Goal: Task Accomplishment & Management: Complete application form

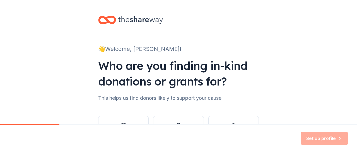
scroll to position [46, 0]
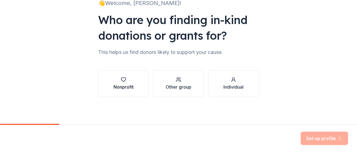
click at [114, 83] on div "Nonprofit" at bounding box center [124, 83] width 20 height 13
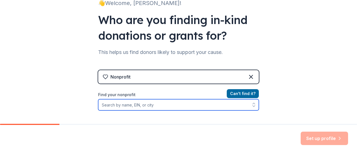
click at [178, 104] on input "Find your nonprofit" at bounding box center [178, 104] width 161 height 11
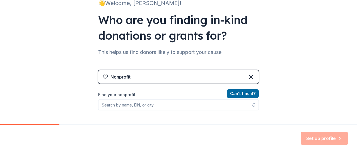
drag, startPoint x: 178, startPoint y: 104, endPoint x: 75, endPoint y: 48, distance: 117.1
click at [75, 48] on div "👋 Welcome, Kelly! Who are you finding in-kind donations or grants for? This hel…" at bounding box center [178, 73] width 357 height 239
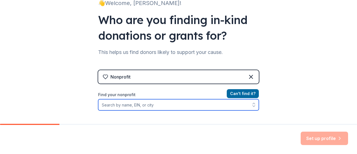
click at [142, 104] on input "Find your nonprofit" at bounding box center [178, 104] width 161 height 11
paste input "[US_EMPLOYER_IDENTIFICATION_NUMBER]"
type input "[US_EMPLOYER_IDENTIFICATION_NUMBER]"
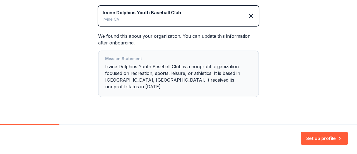
scroll to position [134, 0]
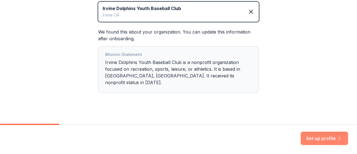
click at [323, 141] on button "Set up profile" at bounding box center [324, 137] width 47 height 13
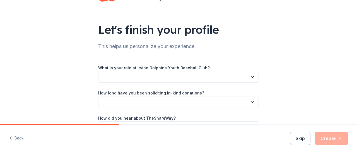
scroll to position [23, 0]
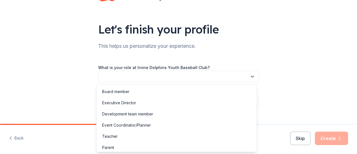
click at [163, 76] on button "button" at bounding box center [178, 77] width 161 height 12
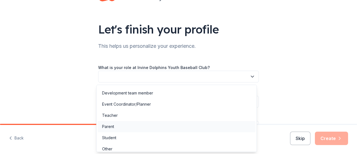
scroll to position [25, 0]
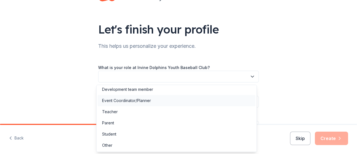
click at [144, 101] on div "Event Coordinator/Planner" at bounding box center [126, 100] width 49 height 7
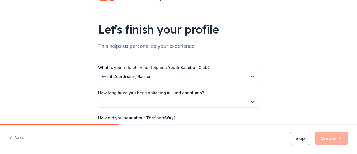
scroll to position [40, 0]
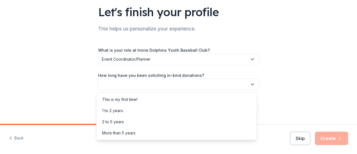
click at [140, 86] on button "button" at bounding box center [178, 84] width 161 height 12
click at [138, 97] on div "This is my first time!" at bounding box center [119, 99] width 35 height 7
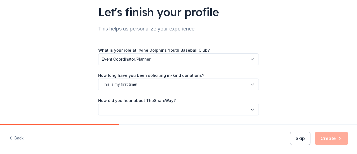
scroll to position [59, 0]
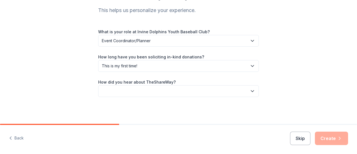
click at [136, 90] on button "button" at bounding box center [178, 91] width 161 height 12
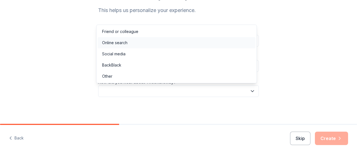
click at [122, 39] on div "Online search" at bounding box center [114, 42] width 25 height 7
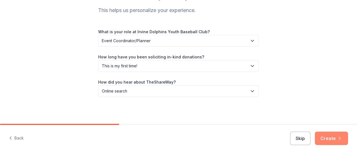
click at [338, 141] on icon "button" at bounding box center [340, 138] width 6 height 6
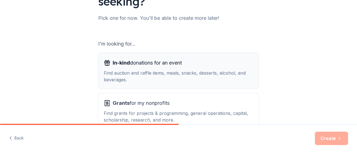
scroll to position [102, 0]
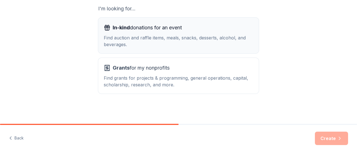
click at [129, 40] on div "Find auction and raffle items, meals, snacks, desserts, alcohol, and beverages." at bounding box center [179, 40] width 150 height 13
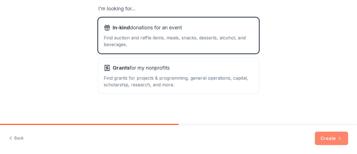
click at [329, 135] on button "Create" at bounding box center [331, 137] width 33 height 13
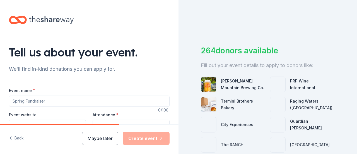
scroll to position [51, 0]
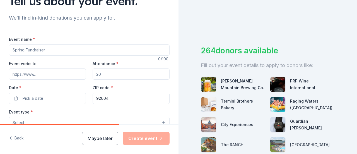
click at [70, 52] on input "Event name *" at bounding box center [89, 49] width 161 height 11
type input "Irvine Dolphins Youth Baseball Club Casino Night"
click at [105, 72] on input "Attendance *" at bounding box center [131, 73] width 77 height 11
type input "100"
click at [27, 70] on input "Event website" at bounding box center [47, 73] width 77 height 11
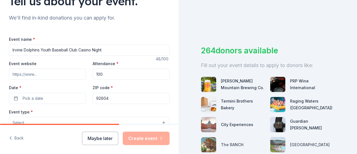
type input "irvinedolphinsbaseball.com"
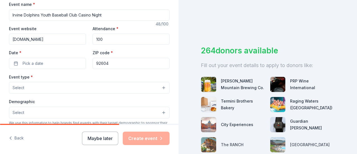
scroll to position [87, 0]
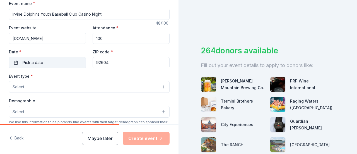
click at [28, 66] on button "Pick a date" at bounding box center [47, 62] width 77 height 11
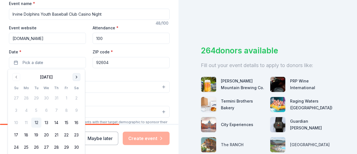
click at [79, 78] on button "Go to next month" at bounding box center [77, 77] width 8 height 8
click at [68, 107] on button "10" at bounding box center [66, 110] width 10 height 10
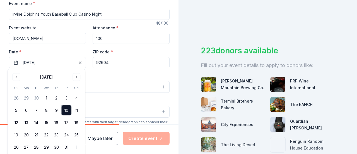
click at [145, 71] on div "Event name * Irvine Dolphins Youth Baseball Club Casino Night 48 /100 Event web…" at bounding box center [89, 129] width 161 height 258
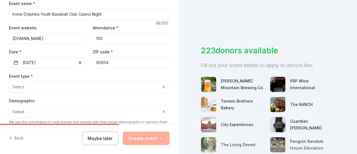
scroll to position [121, 0]
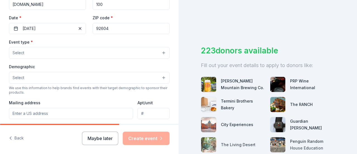
click at [78, 57] on button "Select" at bounding box center [89, 53] width 161 height 12
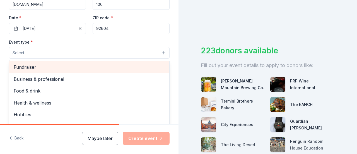
click at [73, 71] on div "Fundraiser" at bounding box center [89, 67] width 160 height 12
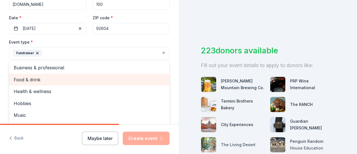
scroll to position [7, 0]
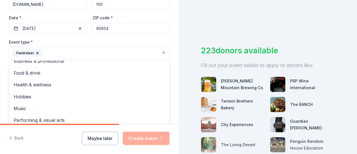
click at [171, 52] on div "Tell us about your event. We'll find in-kind donations you can apply for. Event…" at bounding box center [89, 65] width 179 height 372
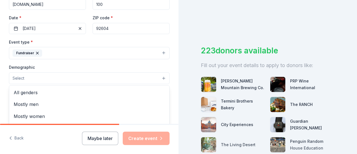
click at [73, 75] on button "Select" at bounding box center [89, 78] width 161 height 12
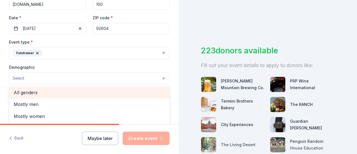
click at [66, 94] on span "All genders" at bounding box center [89, 92] width 151 height 7
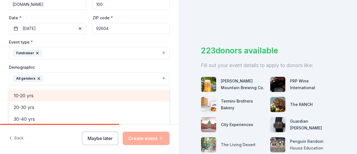
scroll to position [0, 0]
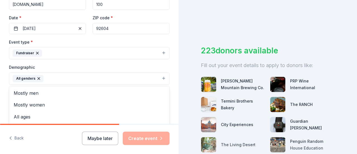
click at [172, 37] on div "Tell us about your event. We'll find in-kind donations you can apply for. Event…" at bounding box center [89, 65] width 179 height 372
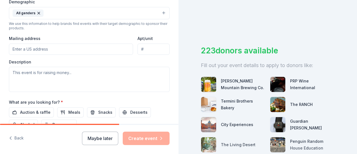
scroll to position [186, 0]
click at [57, 51] on input "Mailing address" at bounding box center [71, 48] width 124 height 11
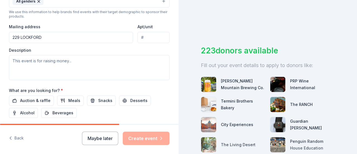
scroll to position [198, 0]
type input "229 Lockford, Irvine, CA, 92602"
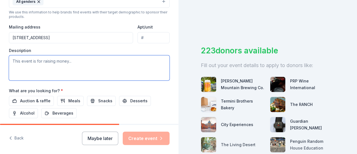
click at [43, 61] on textarea at bounding box center [89, 67] width 161 height 25
paste textarea "I am writing on behalf of the Irvine Dolphins Youth Baseball 10u team, a non-pr…"
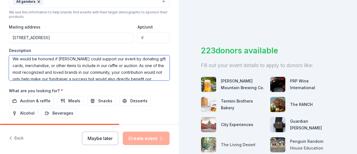
scroll to position [40, 0]
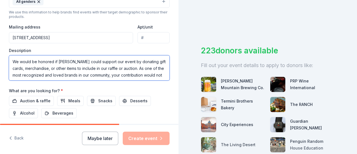
click at [79, 60] on textarea "I am writing on behalf of the Irvine Dolphins Youth Baseball 10u team, a non-pr…" at bounding box center [89, 67] width 161 height 25
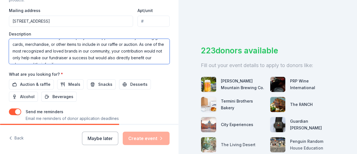
scroll to position [52, 0]
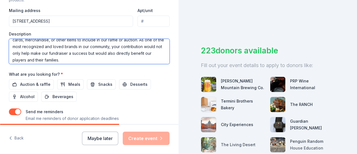
click at [116, 57] on textarea "I am writing on behalf of the Irvine Dolphins Youth Baseball 10u team, a non-pr…" at bounding box center [89, 51] width 161 height 25
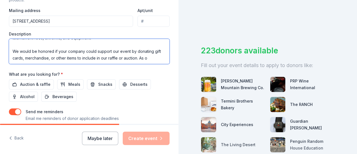
scroll to position [33, 0]
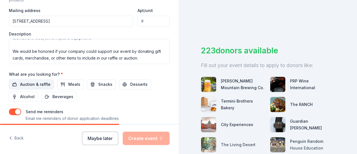
click at [33, 83] on span "Auction & raffle" at bounding box center [35, 84] width 30 height 7
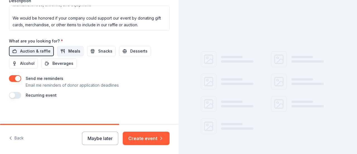
scroll to position [247, 0]
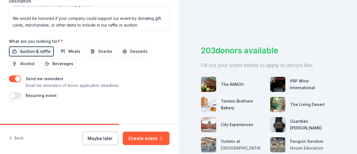
drag, startPoint x: 152, startPoint y: 134, endPoint x: 159, endPoint y: 81, distance: 53.8
click at [159, 81] on div "Tell us about your event. We'll find in-kind donations you can apply for. Event…" at bounding box center [89, 77] width 179 height 154
click at [72, 49] on span "Meals" at bounding box center [74, 51] width 12 height 7
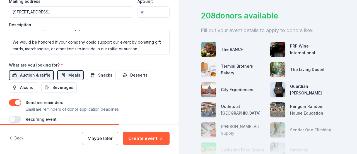
scroll to position [223, 0]
click at [101, 74] on span "Snacks" at bounding box center [105, 75] width 14 height 7
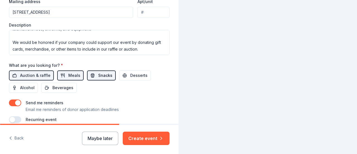
scroll to position [27, 0]
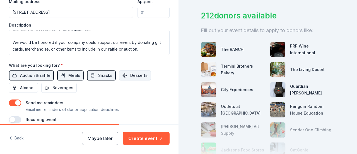
click at [131, 73] on span "Desserts" at bounding box center [138, 75] width 17 height 7
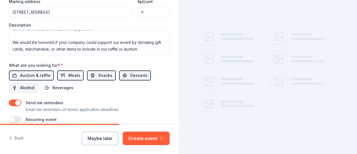
click at [23, 84] on span "Alcohol" at bounding box center [27, 87] width 15 height 7
click at [56, 85] on span "Beverages" at bounding box center [62, 87] width 21 height 7
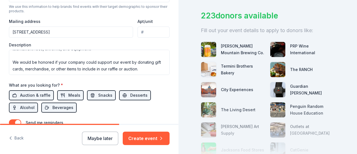
scroll to position [203, 0]
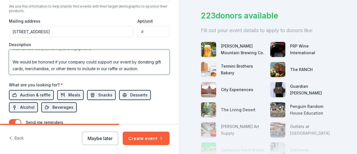
click at [154, 69] on textarea "I am writing on behalf of the Irvine Dolphins Youth Baseball 10u team, a non-pr…" at bounding box center [89, 61] width 161 height 25
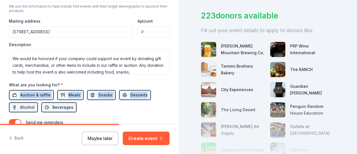
drag, startPoint x: 163, startPoint y: 91, endPoint x: 158, endPoint y: 86, distance: 6.5
click at [158, 86] on div "What are you looking for? * Auction & raffle Meals Snacks Desserts Alcohol Beve…" at bounding box center [89, 96] width 161 height 31
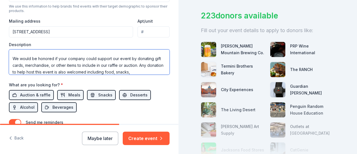
click at [153, 71] on textarea "I am writing on behalf of the Irvine Dolphins Youth Baseball 10u team, a non-pr…" at bounding box center [89, 61] width 161 height 25
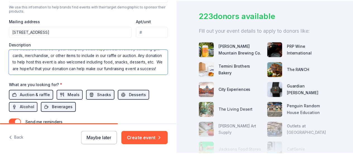
scroll to position [54, 0]
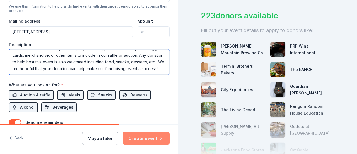
type textarea "I am writing on behalf of the Irvine Dolphins Youth Baseball 10u team, a non-pr…"
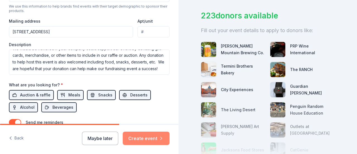
click at [150, 143] on button "Create event" at bounding box center [146, 137] width 47 height 13
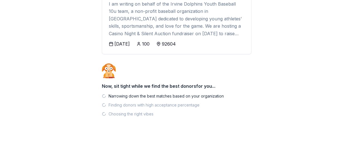
scroll to position [111, 0]
click at [180, 62] on div "We're excited for " Irvine Dolphins Youth Baseball Club Casino Night "! Irvine …" at bounding box center [176, 21] width 167 height 265
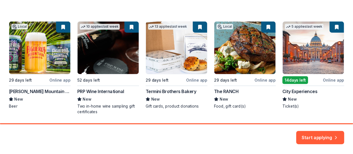
scroll to position [99, 0]
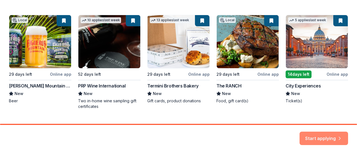
click at [318, 133] on button "Start applying" at bounding box center [324, 134] width 49 height 13
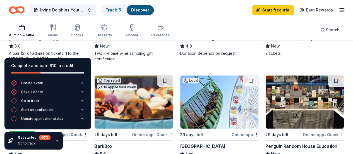
scroll to position [136, 0]
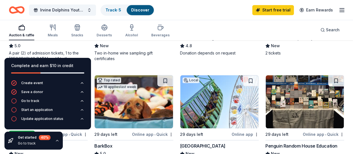
click at [56, 141] on icon "button" at bounding box center [57, 140] width 4 height 4
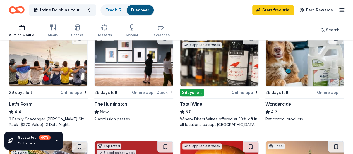
scroll to position [297, 0]
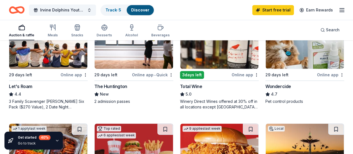
click at [87, 123] on img at bounding box center [48, 149] width 78 height 53
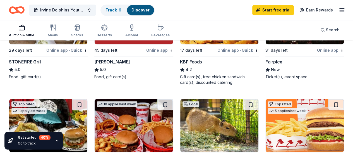
scroll to position [429, 0]
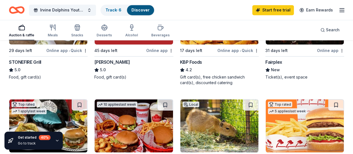
click at [315, 99] on img at bounding box center [305, 125] width 78 height 53
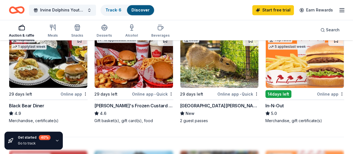
scroll to position [497, 0]
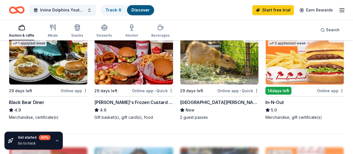
click at [55, 141] on icon "button" at bounding box center [57, 140] width 4 height 4
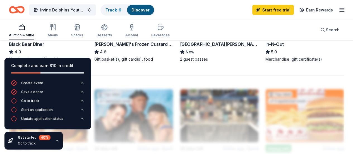
scroll to position [542, 0]
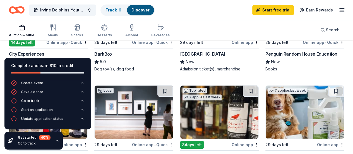
scroll to position [222, 0]
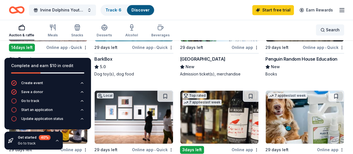
click at [321, 30] on div "Search" at bounding box center [329, 30] width 19 height 7
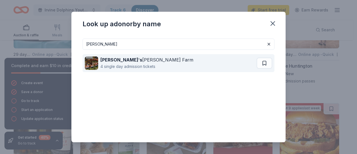
type input "knotts"
click at [139, 59] on div "Knott ' s Berry Farm" at bounding box center [146, 59] width 93 height 7
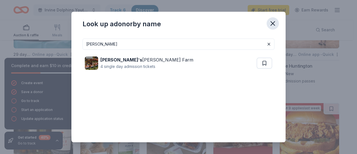
click at [276, 24] on icon "button" at bounding box center [273, 24] width 8 height 8
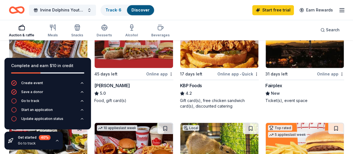
scroll to position [402, 0]
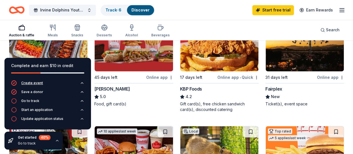
click at [31, 84] on div "Create event" at bounding box center [32, 83] width 22 height 4
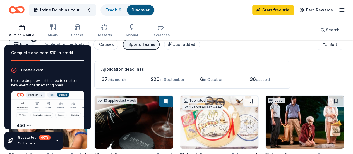
scroll to position [0, 0]
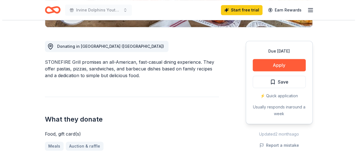
scroll to position [157, 0]
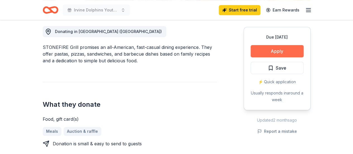
click at [268, 52] on button "Apply" at bounding box center [277, 51] width 53 height 12
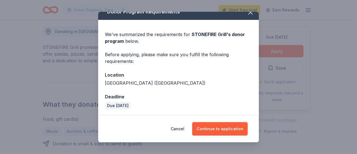
scroll to position [8, 0]
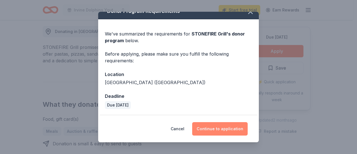
click at [223, 129] on button "Continue to application" at bounding box center [220, 128] width 56 height 13
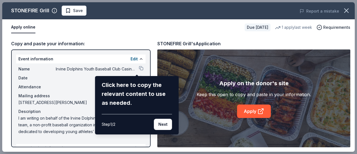
click at [163, 130] on div "Click here to copy the relevant content to use as needed. Step 1 / 2 Next" at bounding box center [137, 105] width 84 height 58
click at [163, 124] on button "Next" at bounding box center [163, 124] width 18 height 11
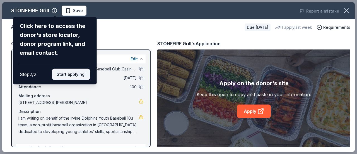
click at [66, 78] on button "Start applying!" at bounding box center [71, 74] width 38 height 11
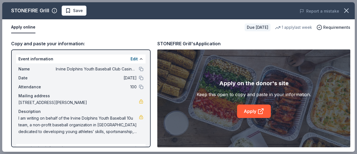
click at [252, 109] on div "STONEFIRE Grill Save Report a mistake Apply online Due [DATE] 1 apply last week…" at bounding box center [178, 76] width 353 height 149
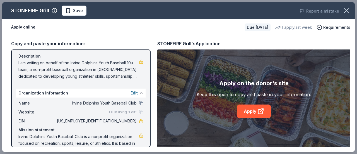
scroll to position [69, 0]
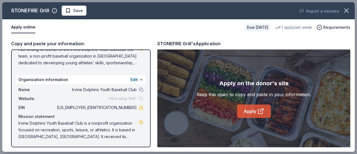
click at [252, 107] on link "Apply" at bounding box center [254, 110] width 34 height 13
click at [21, 25] on button "Apply online" at bounding box center [23, 27] width 24 height 12
click at [73, 11] on span "Save" at bounding box center [74, 10] width 18 height 7
click at [244, 117] on link "Apply" at bounding box center [254, 110] width 34 height 13
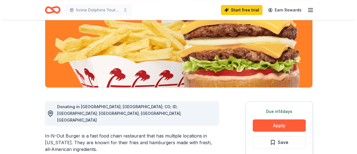
scroll to position [102, 0]
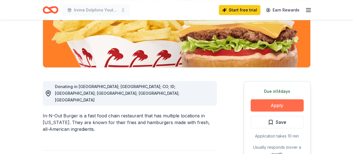
click at [278, 105] on button "Apply" at bounding box center [277, 105] width 53 height 12
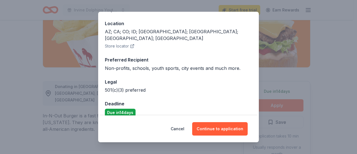
scroll to position [60, 0]
click at [207, 121] on div "Cancel Continue to application" at bounding box center [178, 128] width 161 height 27
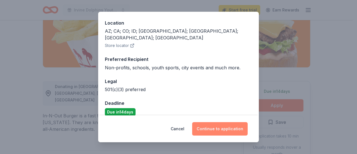
click at [210, 129] on button "Continue to application" at bounding box center [220, 128] width 56 height 13
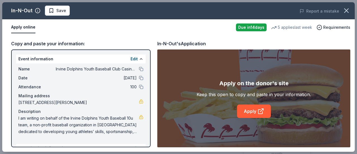
scroll to position [69, 0]
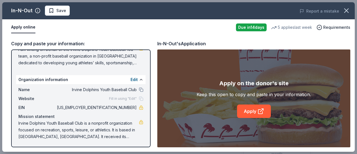
click at [20, 24] on button "Apply online" at bounding box center [23, 27] width 24 height 12
click at [252, 113] on link "Apply" at bounding box center [254, 110] width 34 height 13
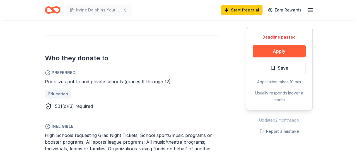
scroll to position [317, 0]
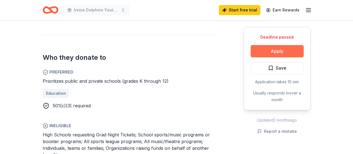
click at [261, 54] on button "Apply" at bounding box center [277, 51] width 53 height 12
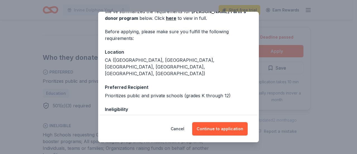
scroll to position [101, 0]
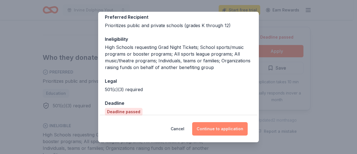
click at [214, 128] on button "Continue to application" at bounding box center [220, 128] width 56 height 13
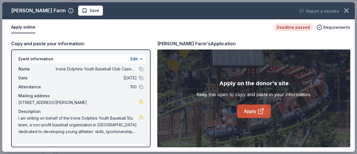
click at [247, 114] on link "Apply" at bounding box center [254, 110] width 34 height 13
